Goal: Information Seeking & Learning: Learn about a topic

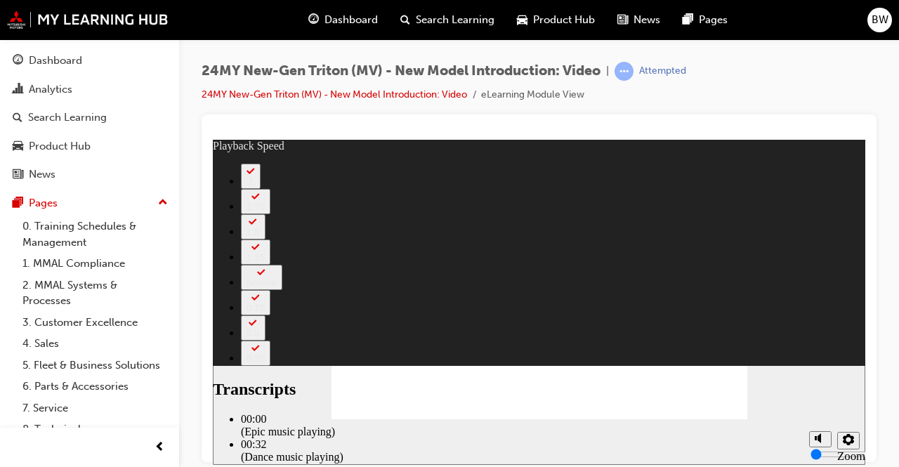
click at [416, 442] on section "Playback Speed 2 1.75 1.5 1.25" at bounding box center [539, 442] width 652 height 46
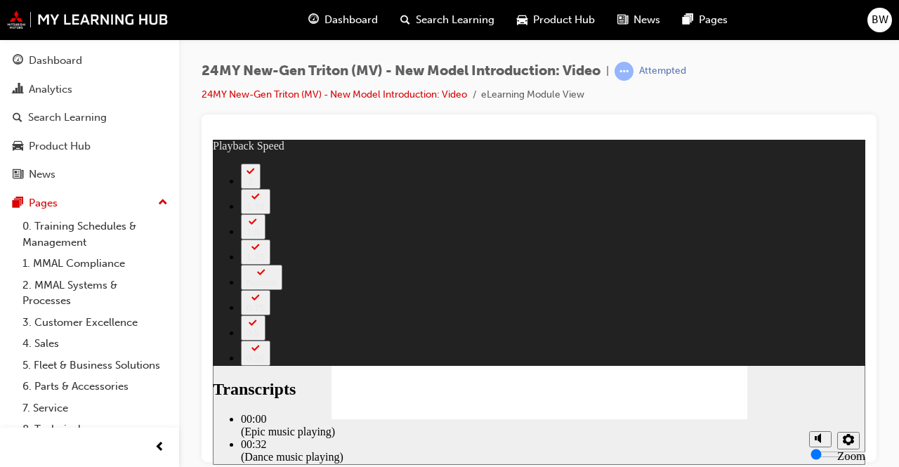
type input "828"
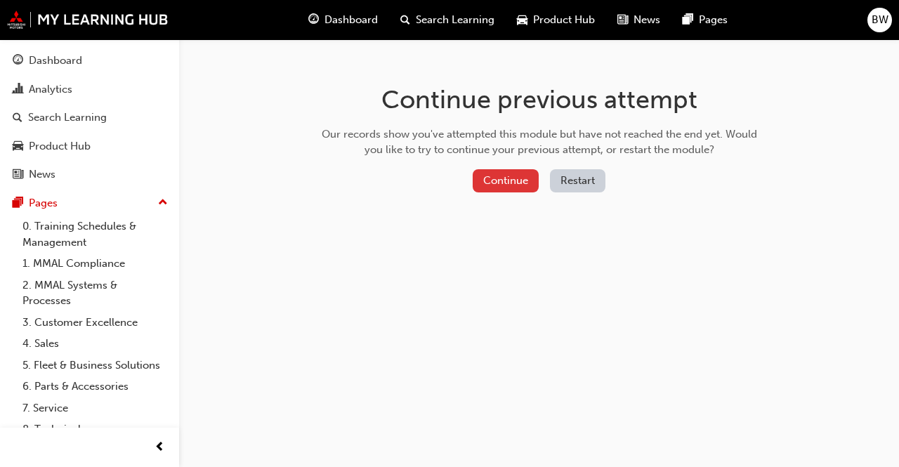
click at [530, 183] on button "Continue" at bounding box center [506, 180] width 66 height 23
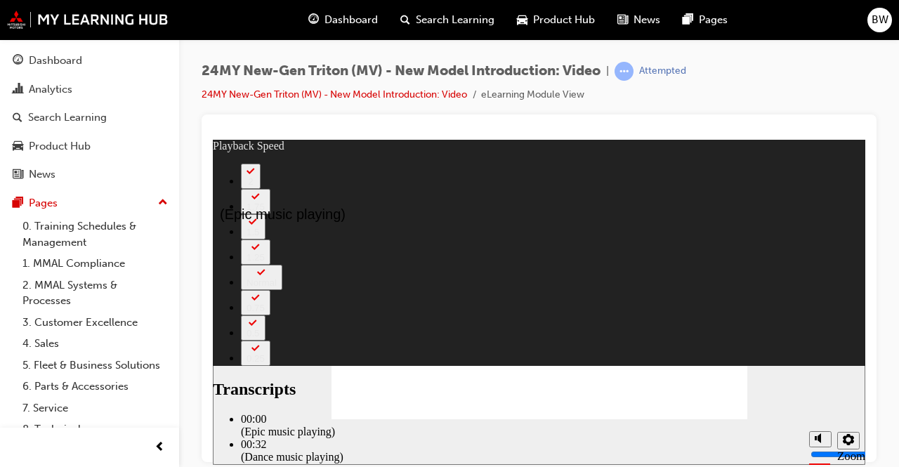
drag, startPoint x: 374, startPoint y: 372, endPoint x: 532, endPoint y: 367, distance: 157.4
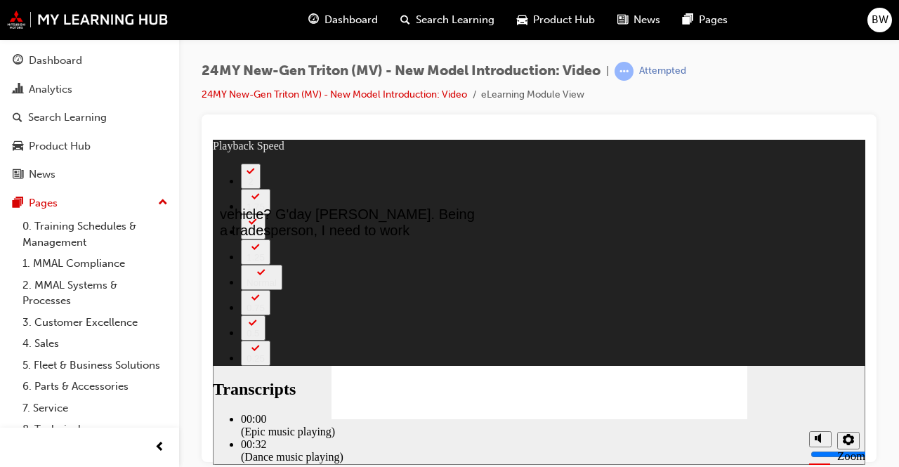
click at [3, 20] on div "Dashboard Search Learning Product Hub News Pages BW" at bounding box center [449, 20] width 899 height 40
click at [11, 22] on img at bounding box center [88, 20] width 162 height 18
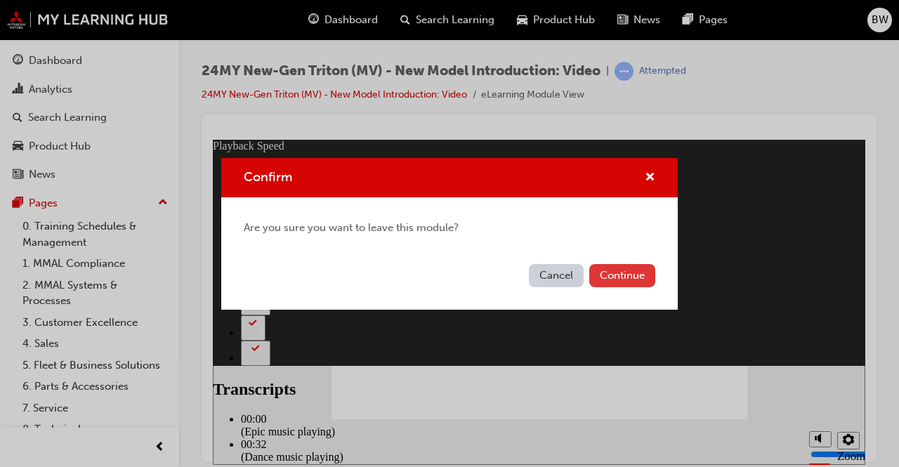
type input "135"
click at [641, 283] on button "Continue" at bounding box center [622, 275] width 66 height 23
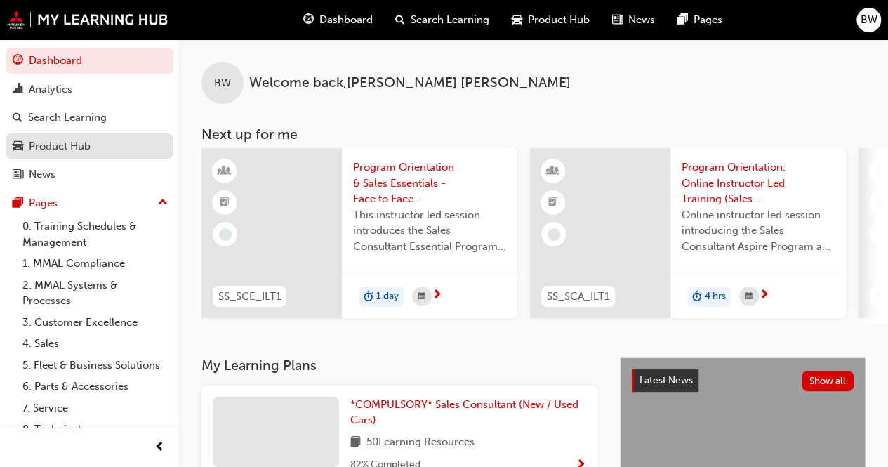
click at [51, 148] on div "Product Hub" at bounding box center [60, 146] width 62 height 16
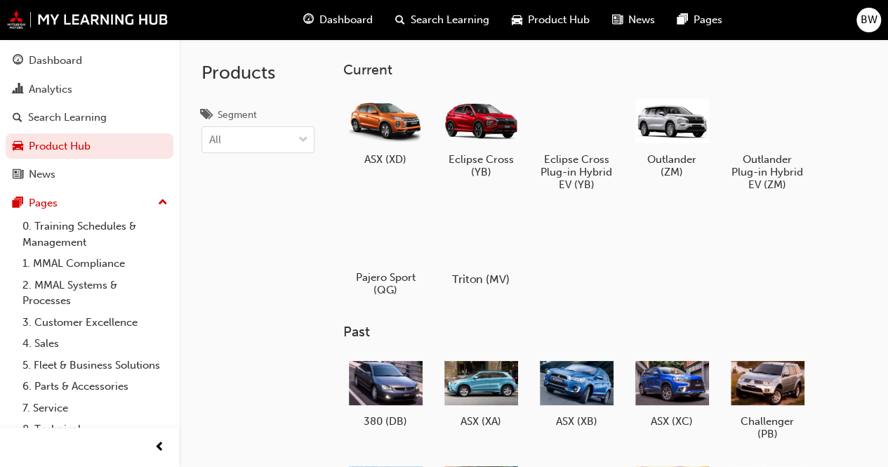
click at [499, 280] on h5 "Triton (MV)" at bounding box center [481, 278] width 78 height 13
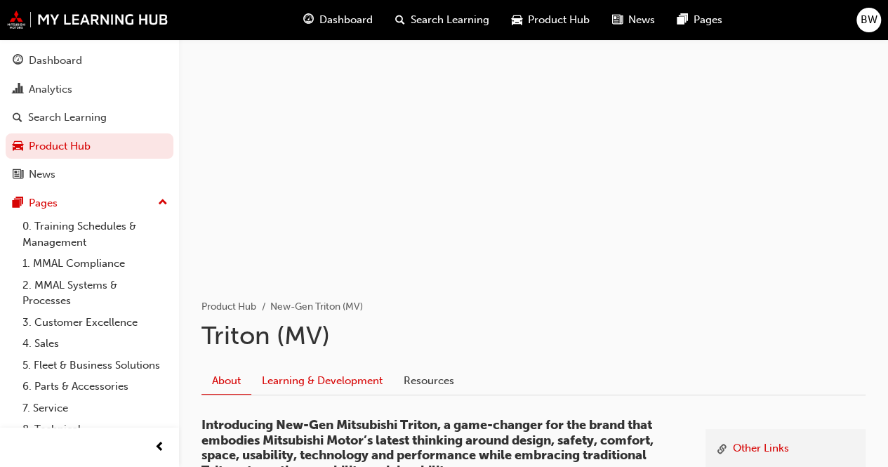
click at [329, 374] on link "Learning & Development" at bounding box center [322, 381] width 142 height 27
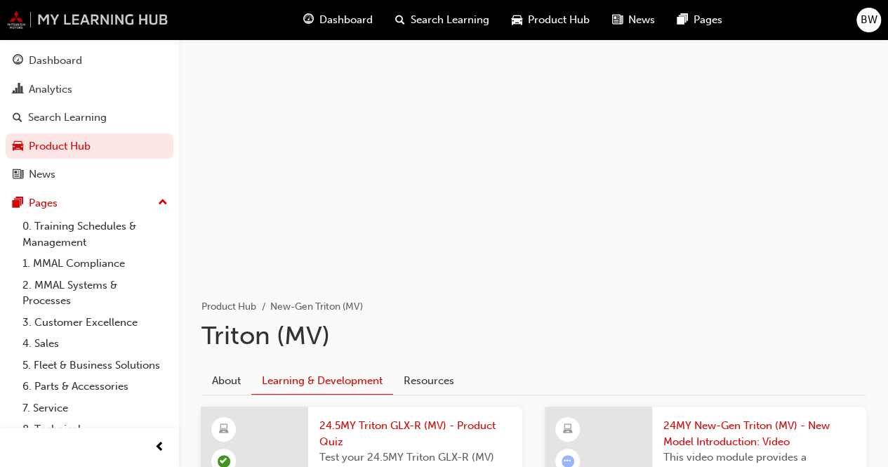
click at [23, 17] on img at bounding box center [88, 20] width 162 height 18
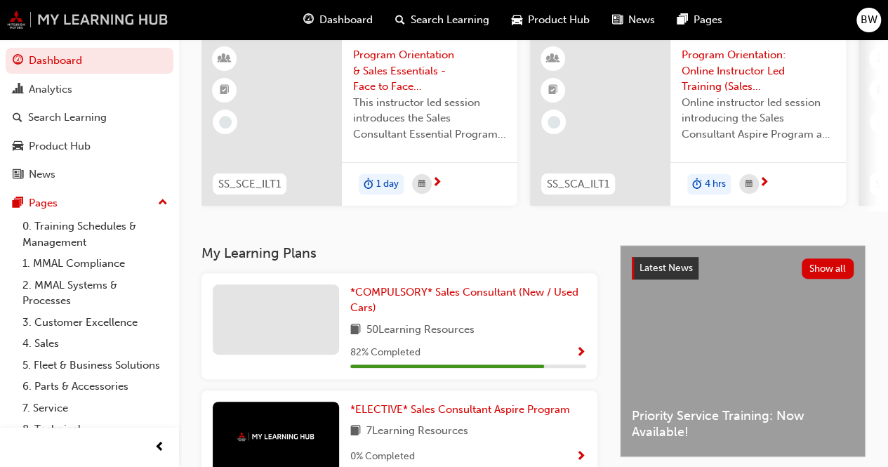
scroll to position [20, 0]
